Goal: Navigation & Orientation: Find specific page/section

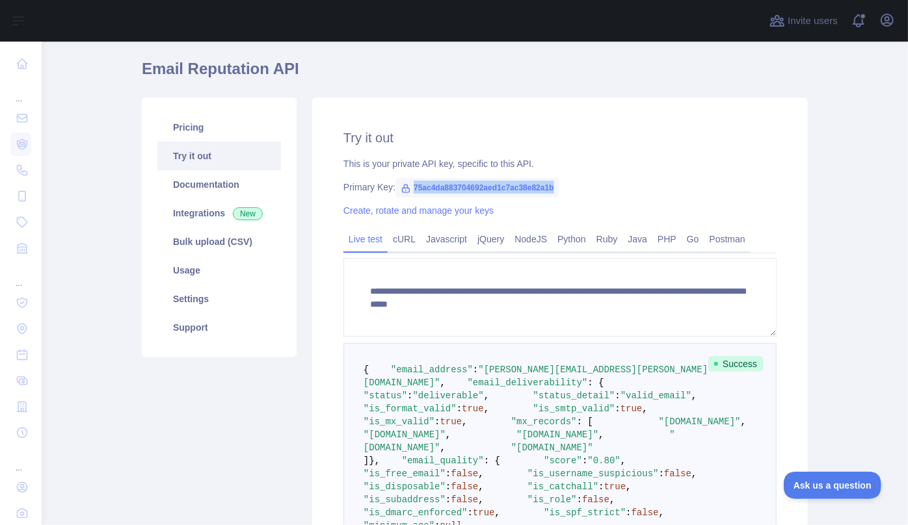
scroll to position [59, 0]
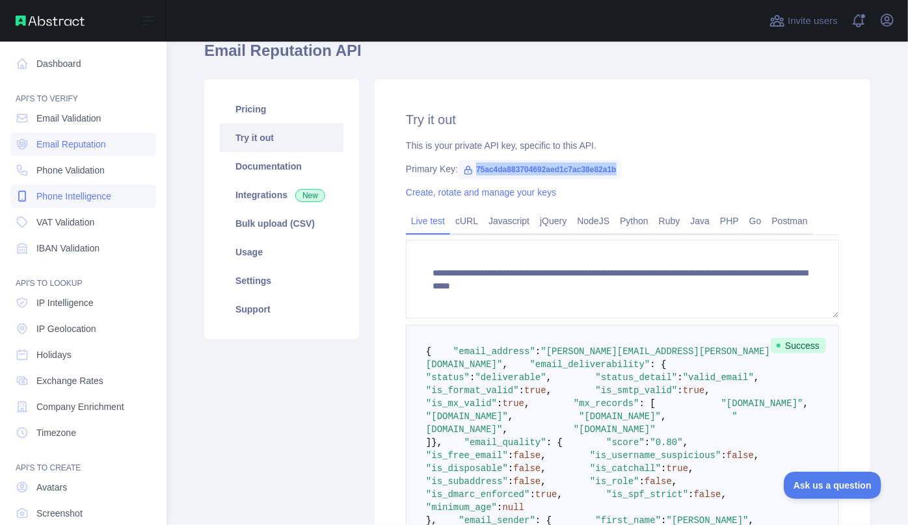
click at [68, 196] on span "Phone Intelligence" at bounding box center [73, 196] width 75 height 13
